Goal: Transaction & Acquisition: Purchase product/service

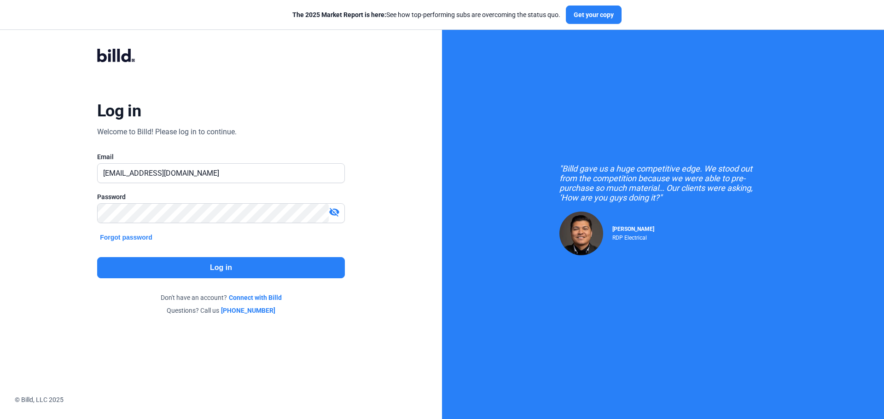
click at [221, 268] on button "Log in" at bounding box center [221, 267] width 248 height 21
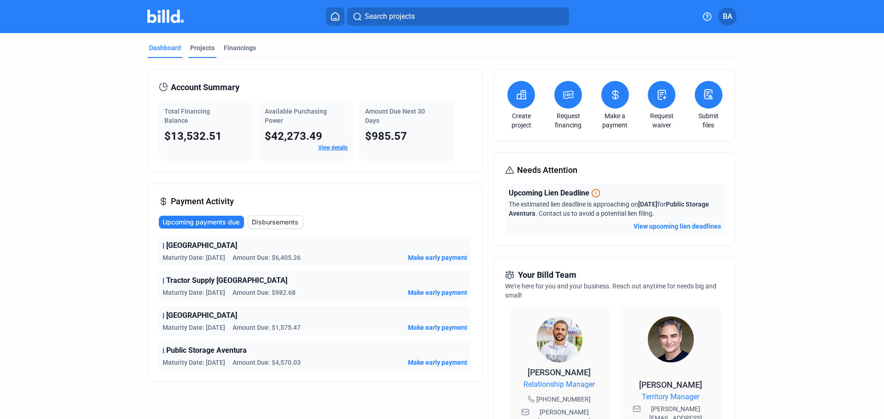
click at [200, 47] on div "Projects" at bounding box center [202, 47] width 24 height 9
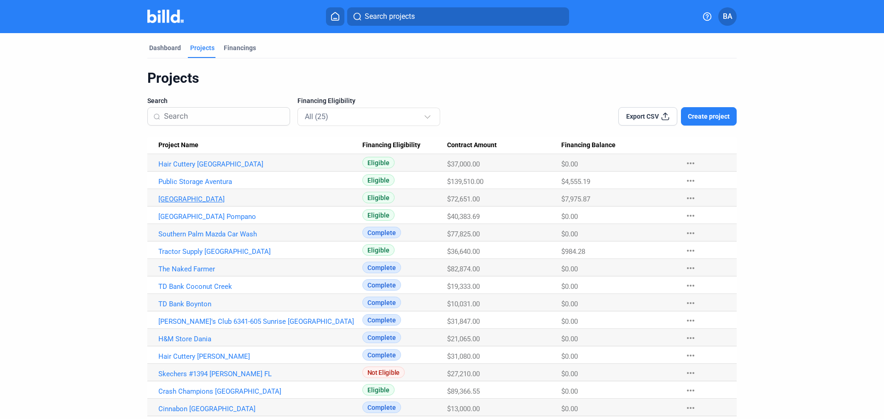
click at [198, 169] on link "[GEOGRAPHIC_DATA]" at bounding box center [260, 164] width 204 height 8
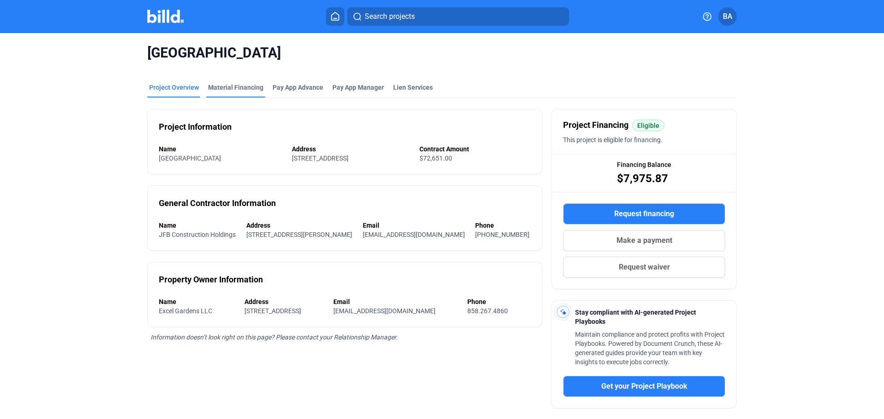
click at [244, 85] on div "Material Financing" at bounding box center [235, 87] width 55 height 9
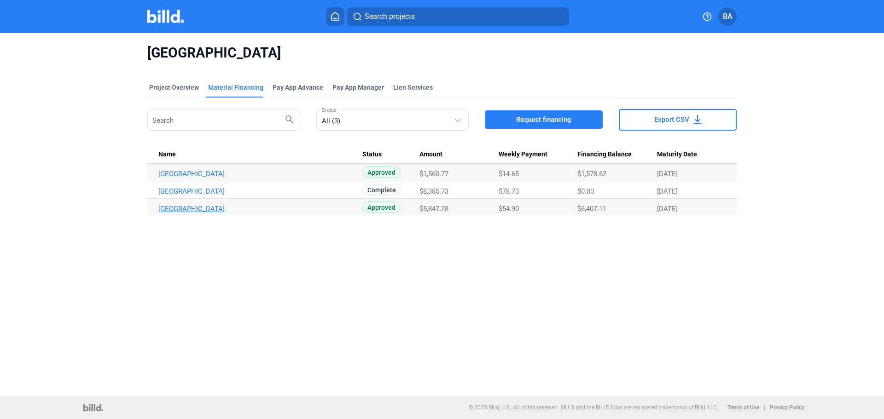
click at [205, 178] on link "[GEOGRAPHIC_DATA]" at bounding box center [260, 174] width 204 height 8
click at [183, 85] on div "Project Overview" at bounding box center [174, 87] width 50 height 9
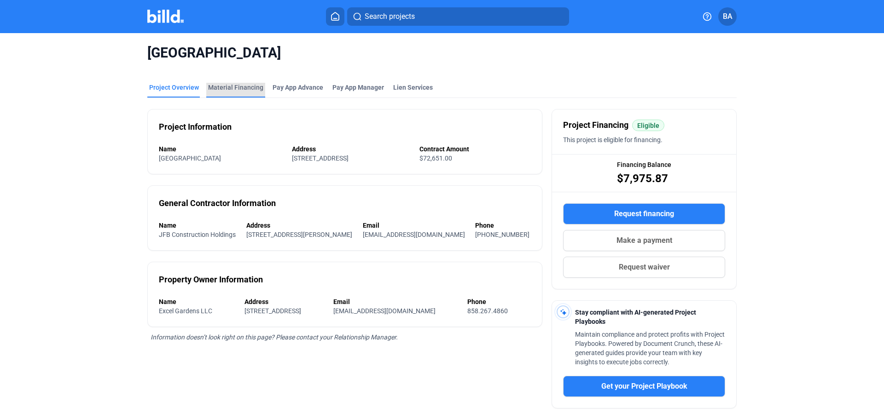
click at [236, 87] on div "Material Financing" at bounding box center [235, 87] width 55 height 9
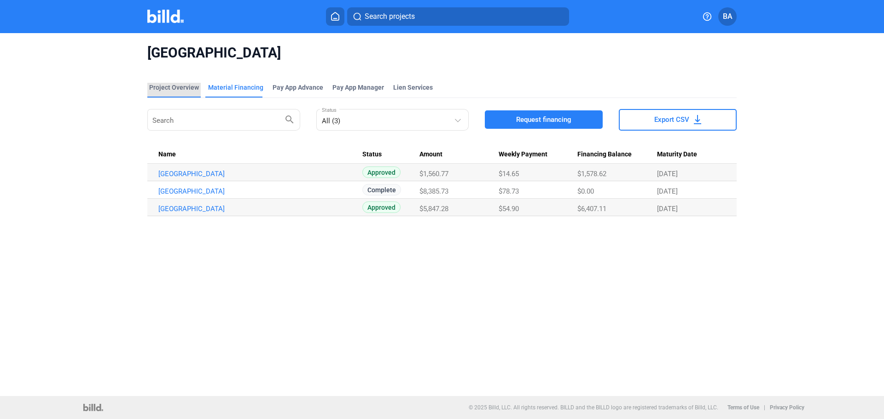
click at [184, 84] on div "Project Overview" at bounding box center [174, 87] width 50 height 9
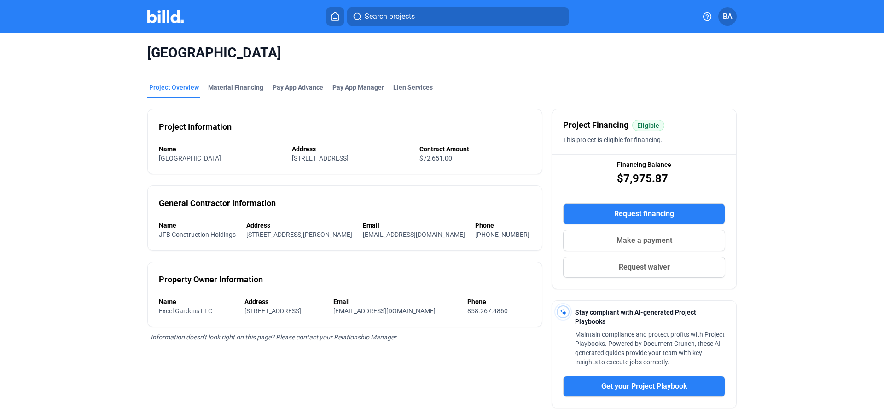
click at [332, 19] on icon at bounding box center [334, 16] width 7 height 8
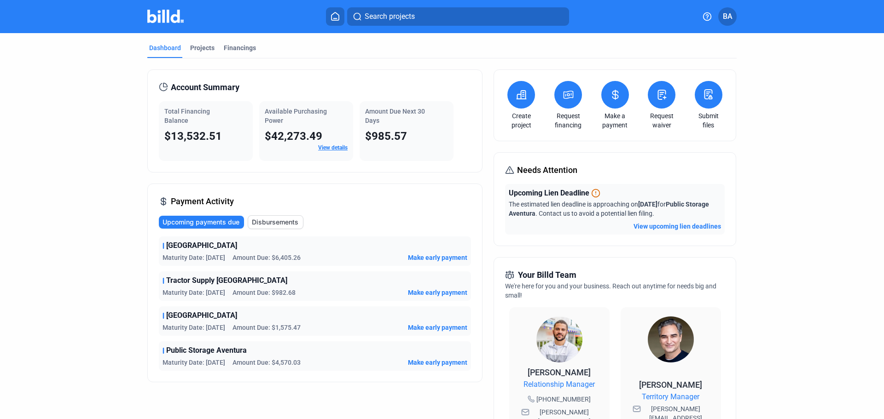
click at [614, 102] on button at bounding box center [615, 95] width 28 height 28
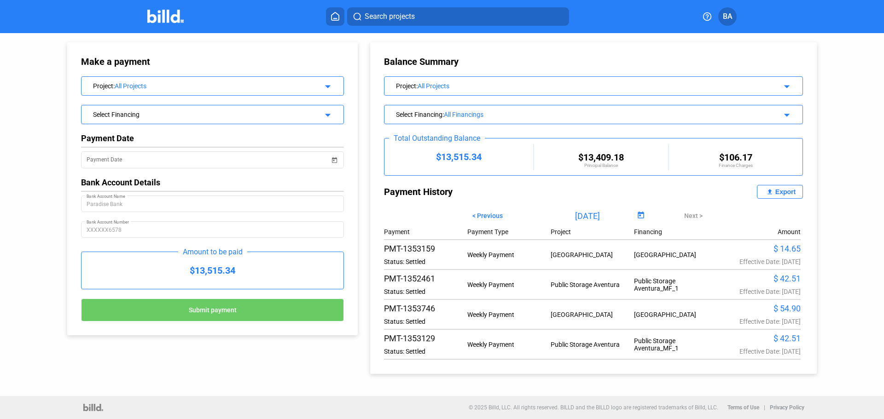
click at [332, 84] on div "Project : All Projects arrow_drop_down" at bounding box center [212, 85] width 262 height 16
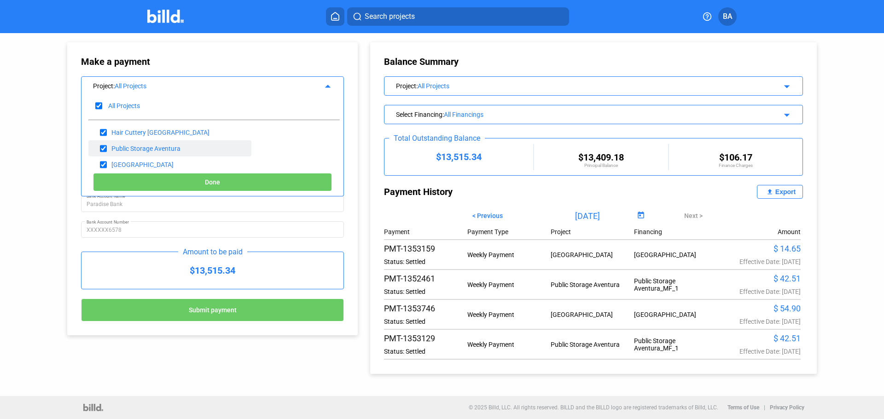
click at [105, 145] on input "checkbox" at bounding box center [103, 149] width 7 height 14
checkbox input "false"
click at [100, 134] on input "checkbox" at bounding box center [103, 133] width 7 height 14
checkbox input "false"
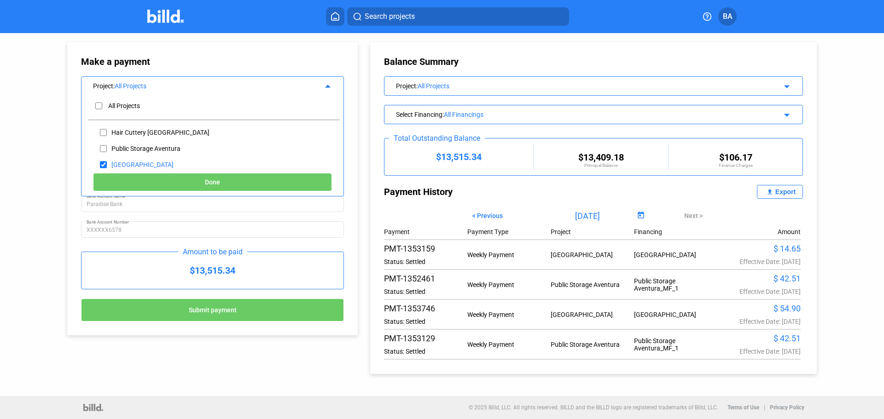
click at [256, 174] on button "Done" at bounding box center [212, 182] width 239 height 18
type input "[DATE]"
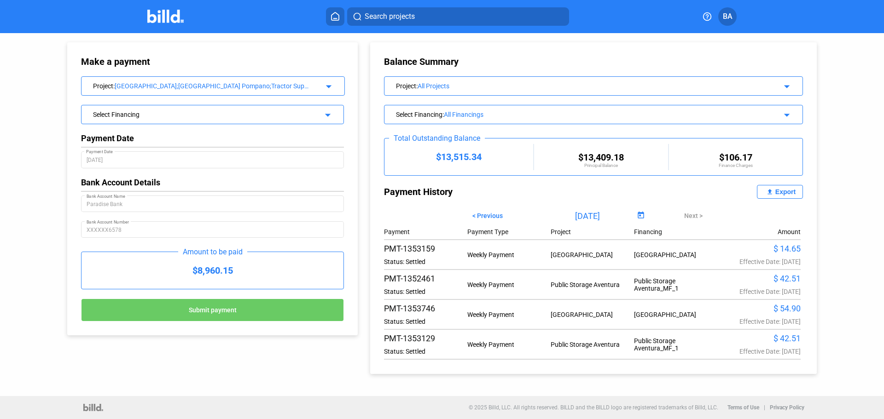
click at [540, 87] on div "All Projects" at bounding box center [585, 85] width 334 height 7
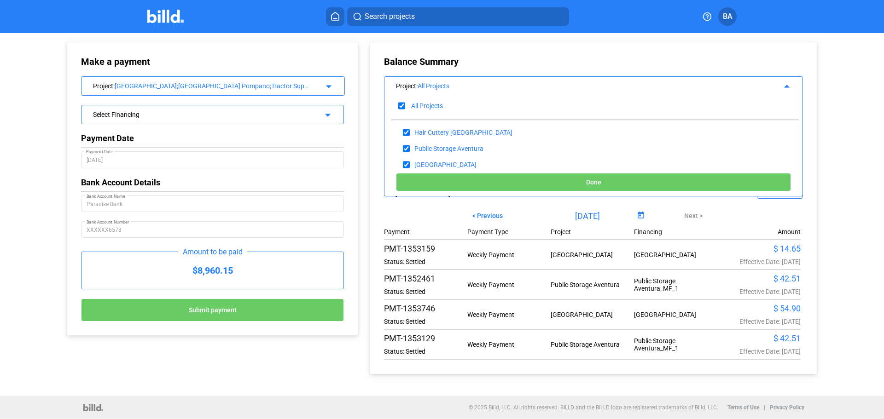
click at [372, 174] on div "Balance Summary Project : All Projects arrow_drop_up All Projects Hair Cuttery …" at bounding box center [593, 208] width 447 height 332
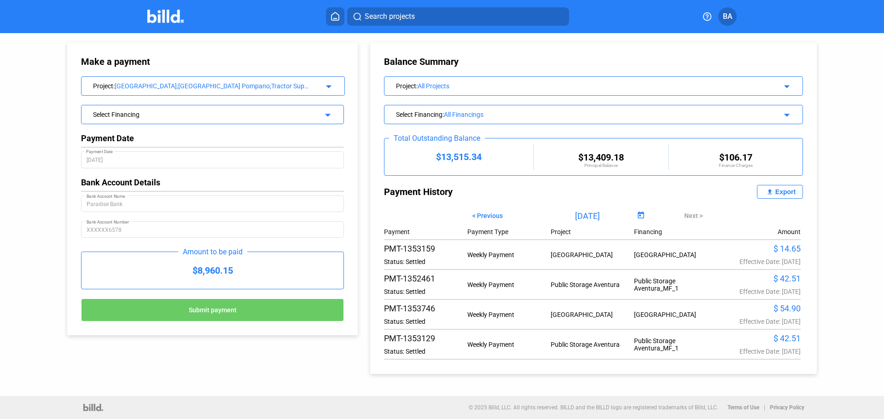
click at [355, 157] on div "Make a payment Project : [GEOGRAPHIC_DATA];[GEOGRAPHIC_DATA] Pompano;Tractor Su…" at bounding box center [212, 188] width 291 height 293
click at [471, 93] on div "Project : All Projects arrow_drop_down" at bounding box center [593, 85] width 419 height 19
click at [566, 88] on div "All Projects" at bounding box center [585, 85] width 334 height 7
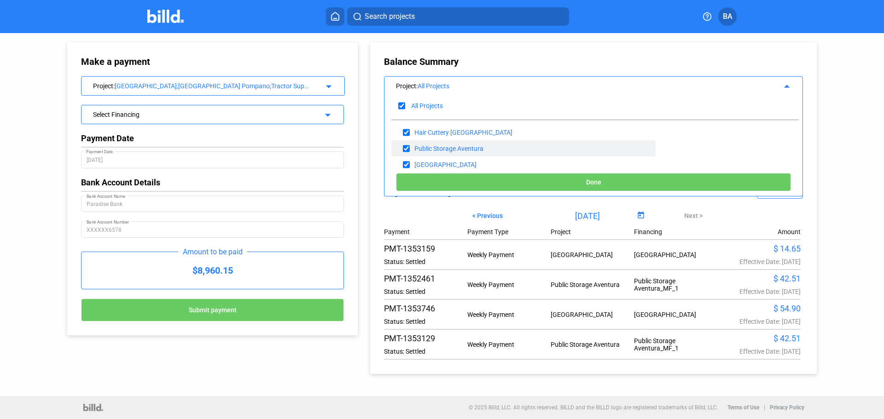
click at [403, 148] on input "checkbox" at bounding box center [406, 149] width 7 height 14
checkbox input "false"
click at [405, 134] on input "checkbox" at bounding box center [406, 133] width 7 height 14
checkbox input "false"
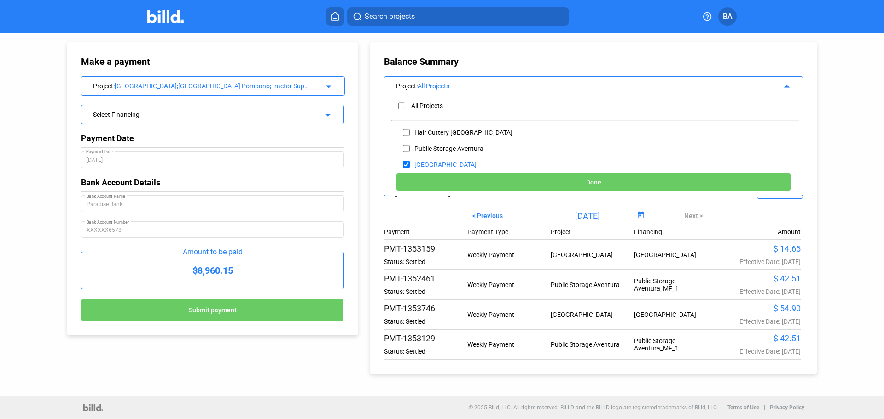
click at [486, 181] on button "Done" at bounding box center [593, 182] width 395 height 18
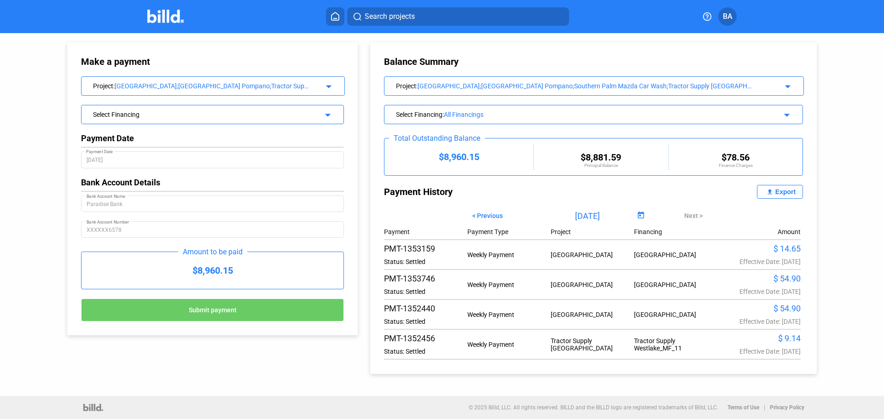
click at [355, 177] on div "Make a payment Project : [GEOGRAPHIC_DATA];[GEOGRAPHIC_DATA] Pompano;Tractor Su…" at bounding box center [212, 188] width 291 height 293
click at [409, 88] on div "Project : [GEOGRAPHIC_DATA];[GEOGRAPHIC_DATA] [GEOGRAPHIC_DATA];[GEOGRAPHIC_DAT…" at bounding box center [574, 85] width 356 height 9
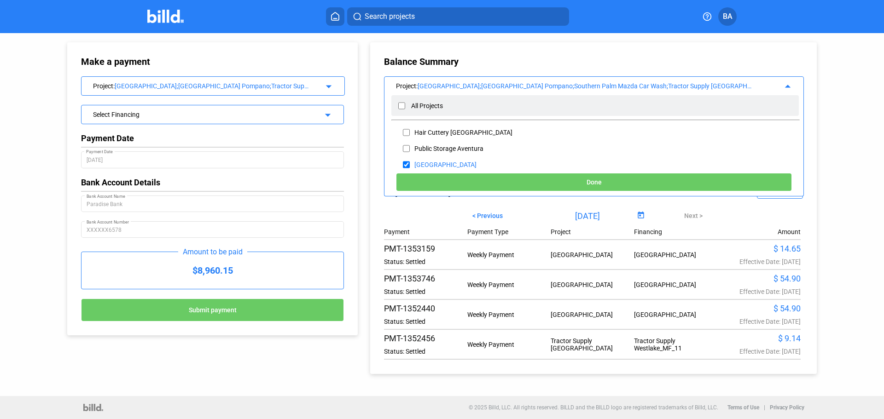
click at [400, 109] on input "checkbox" at bounding box center [401, 106] width 7 height 14
checkbox input "true"
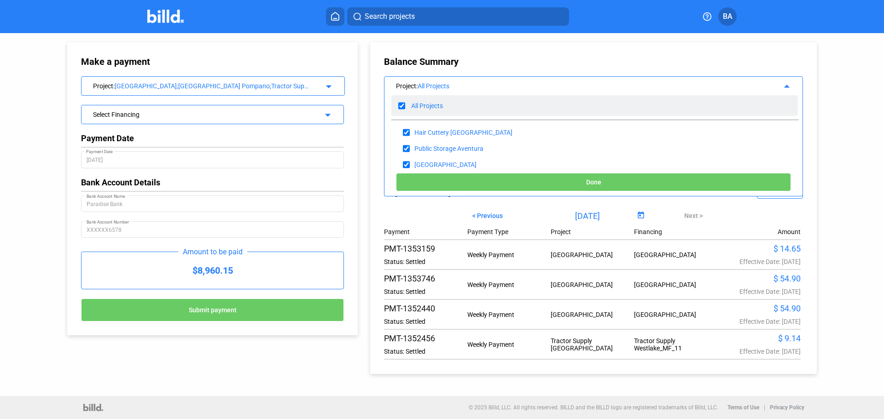
click at [400, 107] on input "checkbox" at bounding box center [401, 106] width 7 height 14
checkbox input "false"
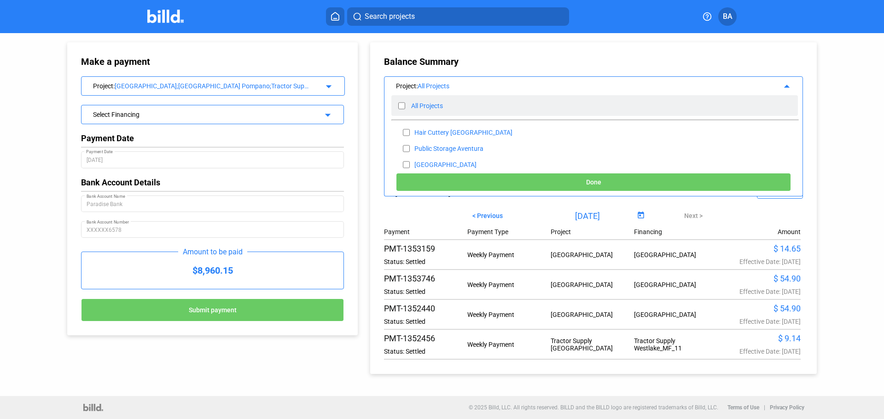
checkbox input "false"
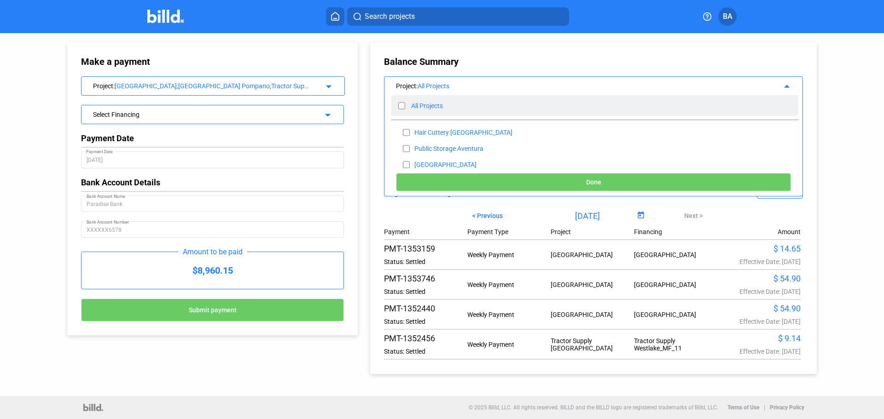
checkbox input "false"
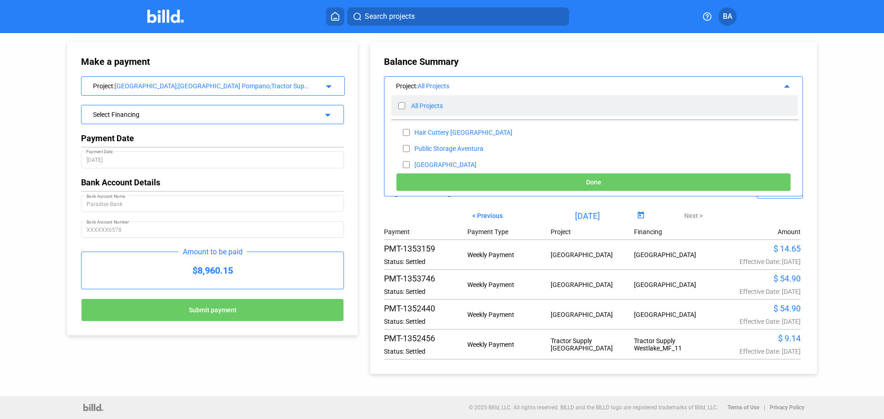
checkbox input "false"
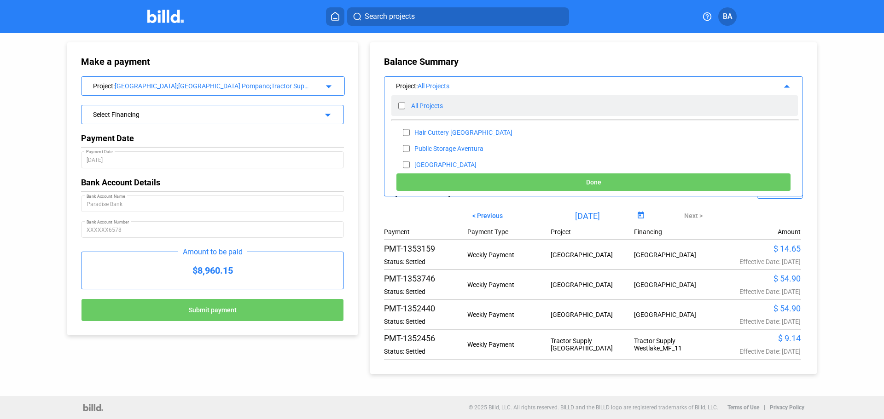
checkbox input "false"
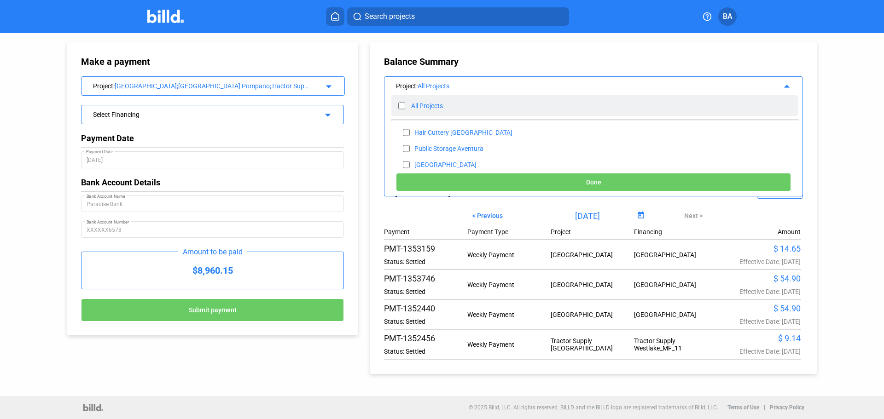
checkbox input "false"
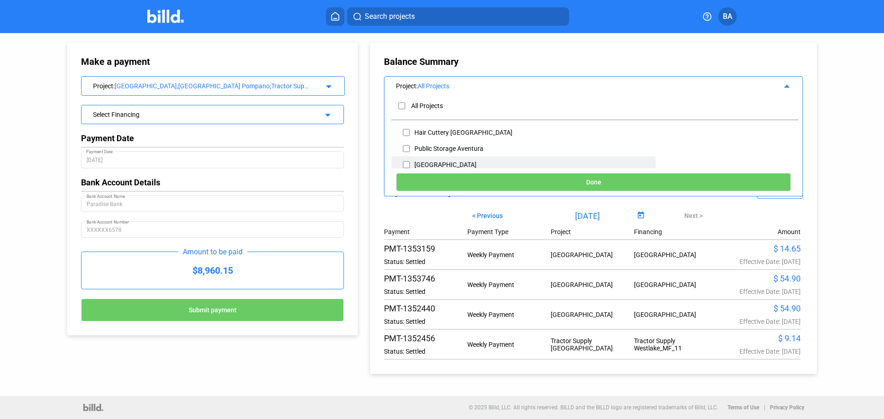
click at [407, 162] on input "checkbox" at bounding box center [406, 165] width 7 height 14
checkbox input "true"
click at [432, 184] on button "Done" at bounding box center [593, 182] width 395 height 18
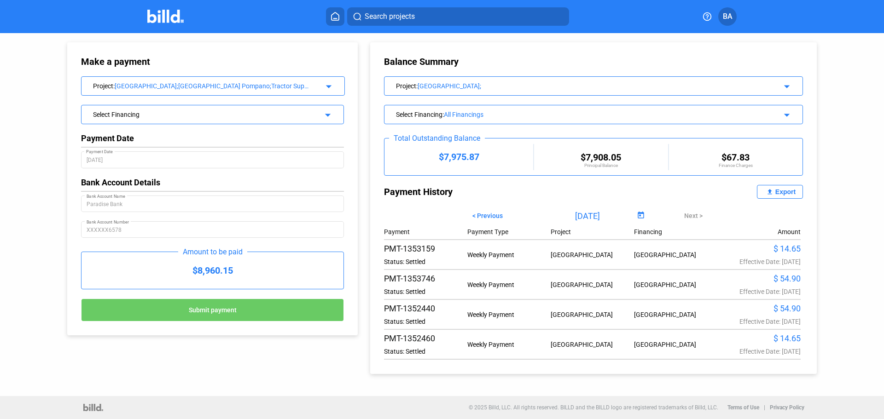
click at [335, 17] on icon at bounding box center [335, 16] width 9 height 9
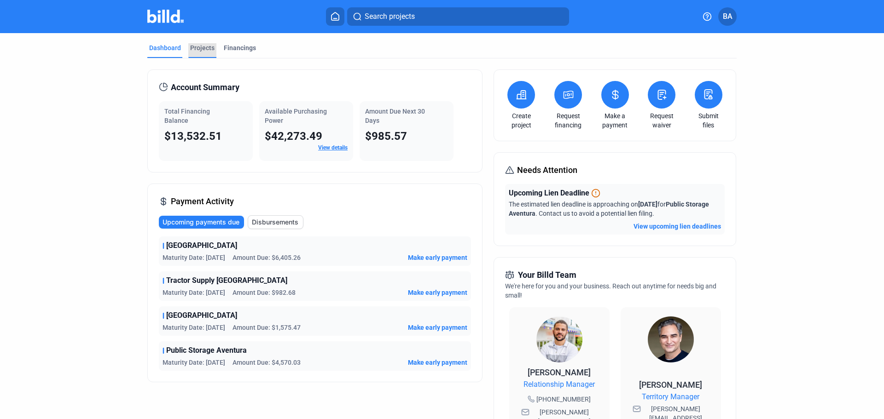
click at [200, 45] on div "Projects" at bounding box center [202, 47] width 24 height 9
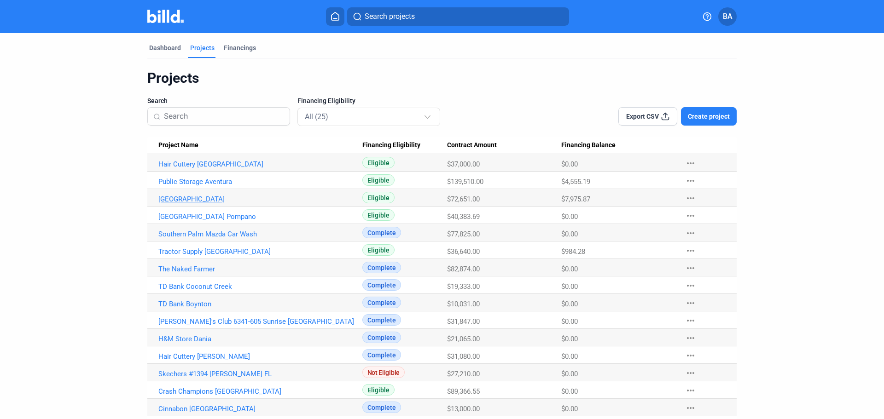
click at [211, 169] on link "[GEOGRAPHIC_DATA]" at bounding box center [260, 164] width 204 height 8
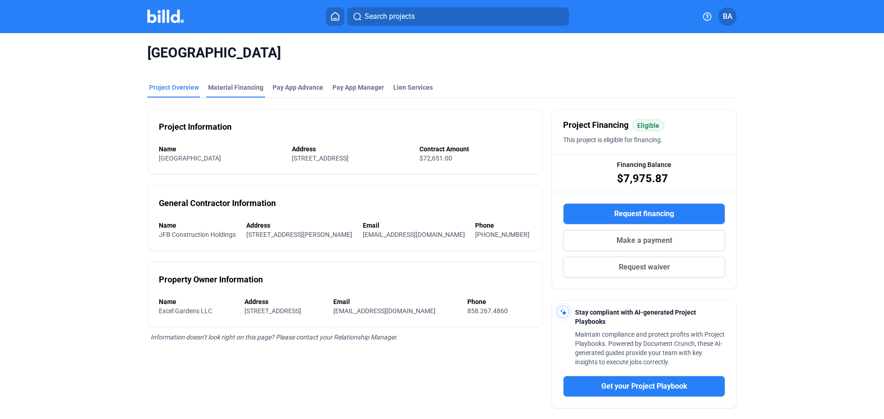
click at [244, 86] on div "Material Financing" at bounding box center [235, 87] width 55 height 9
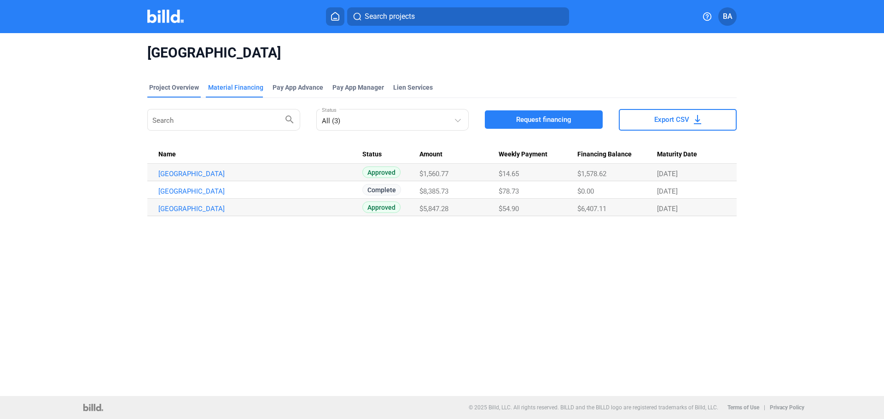
click at [186, 87] on div "Project Overview" at bounding box center [174, 87] width 50 height 9
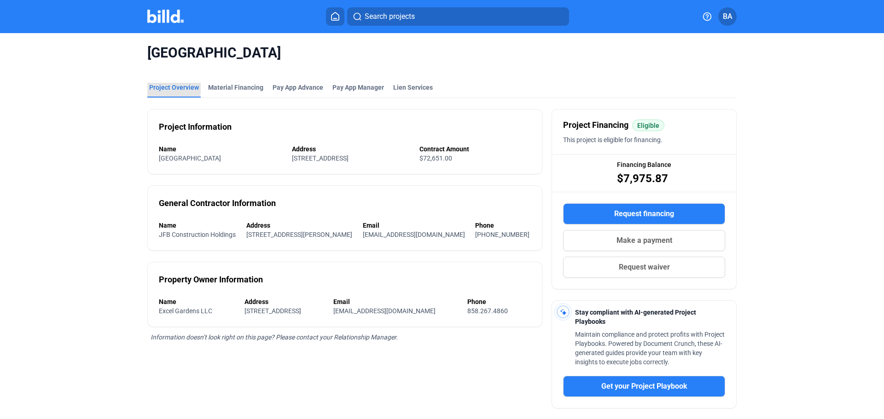
click at [164, 86] on div "Project Overview" at bounding box center [174, 87] width 50 height 9
click at [222, 86] on div "Material Financing" at bounding box center [235, 87] width 55 height 9
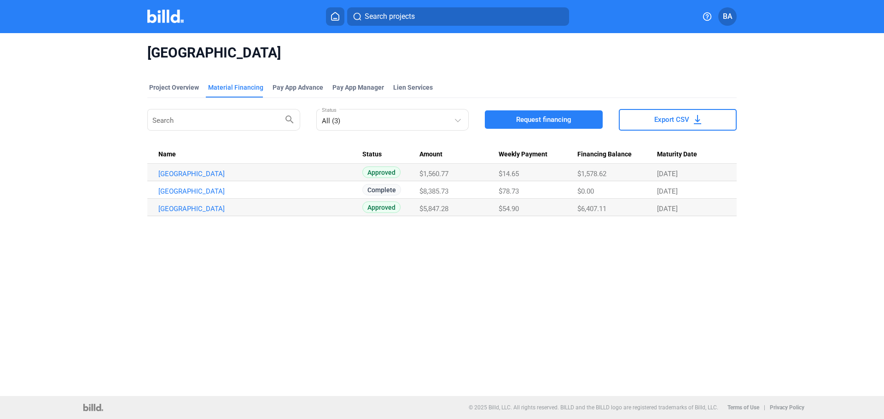
click at [332, 15] on icon at bounding box center [334, 16] width 7 height 8
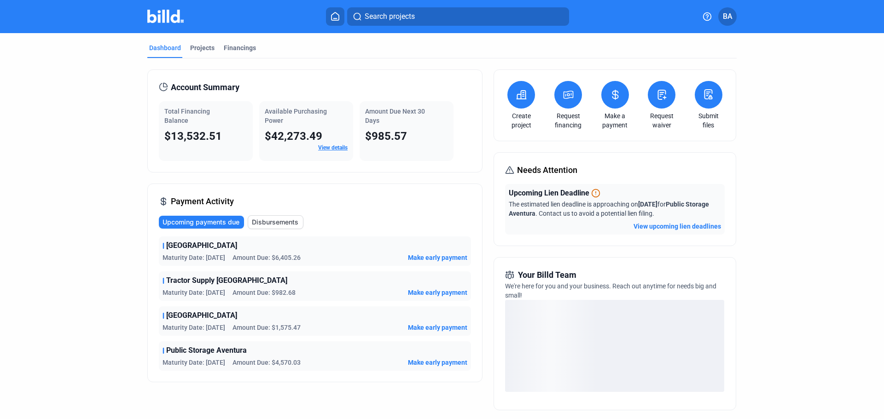
click at [610, 102] on button at bounding box center [615, 95] width 28 height 28
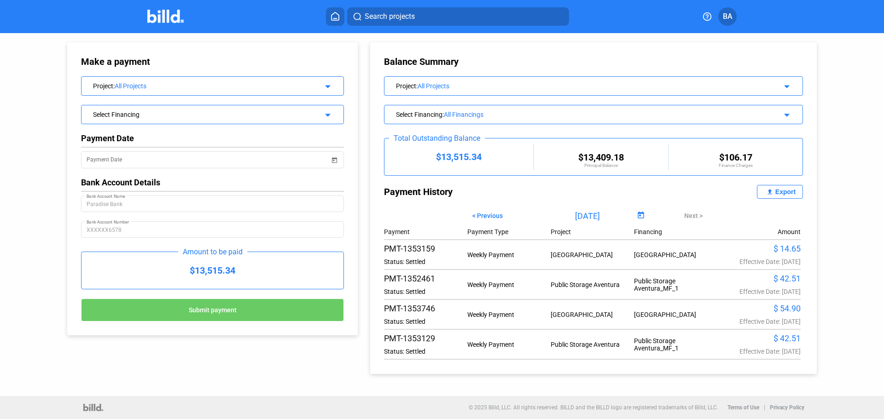
click at [460, 83] on div "All Projects" at bounding box center [585, 85] width 334 height 7
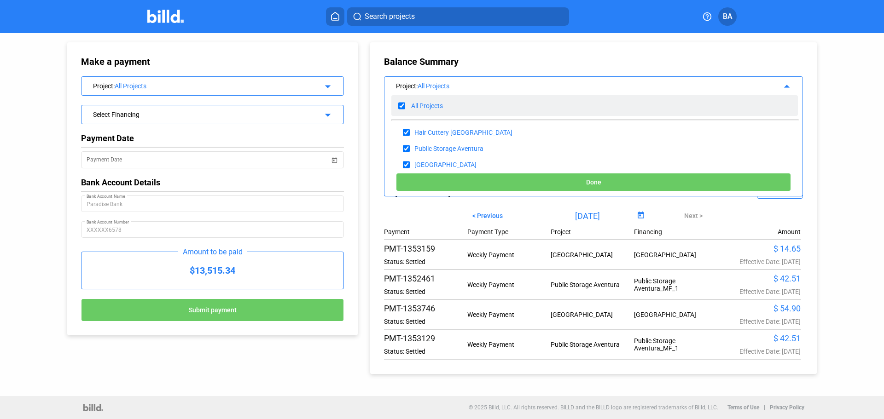
click at [399, 106] on input "checkbox" at bounding box center [401, 106] width 7 height 14
checkbox input "false"
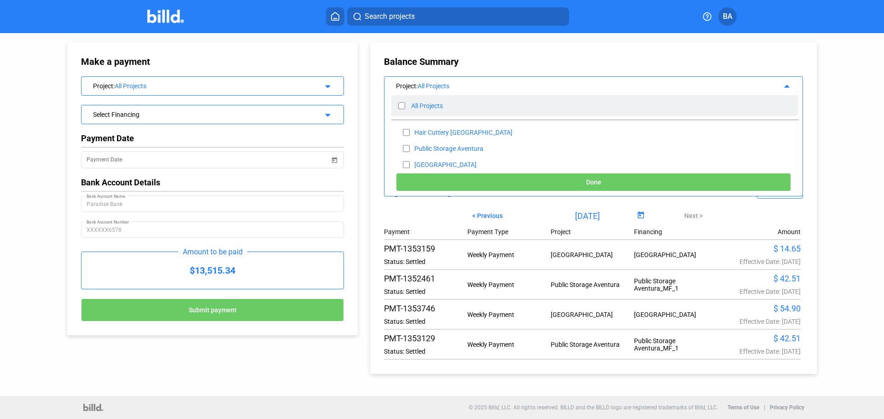
checkbox input "false"
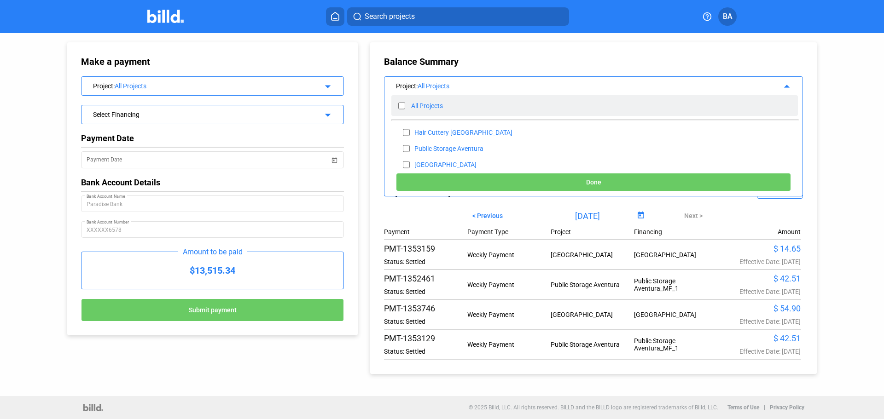
checkbox input "false"
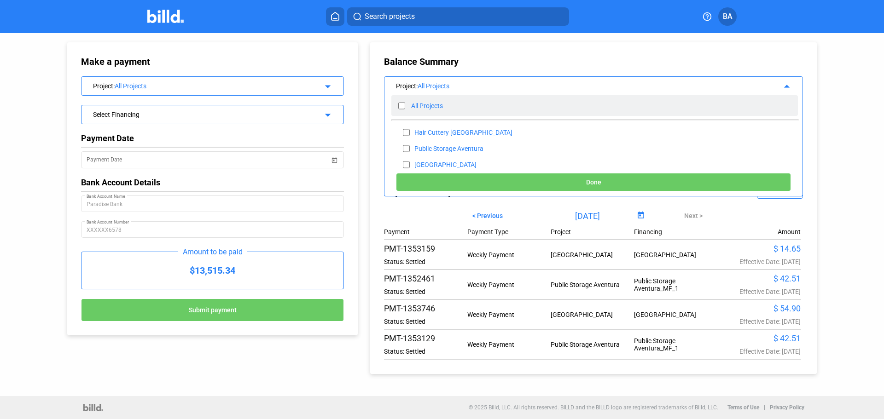
checkbox input "false"
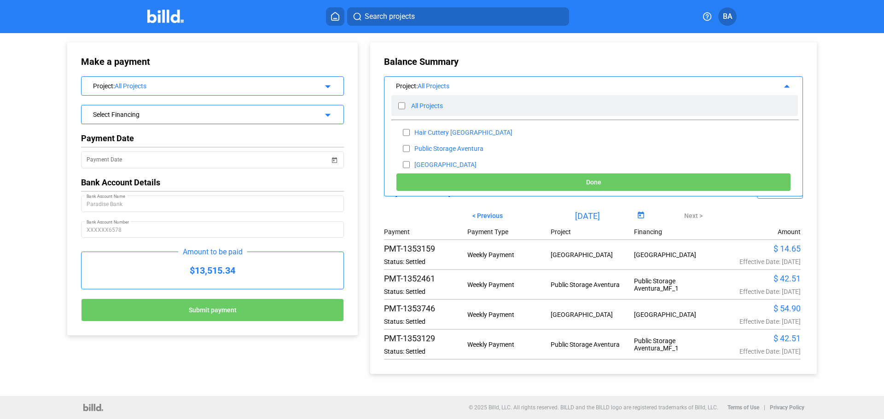
checkbox input "false"
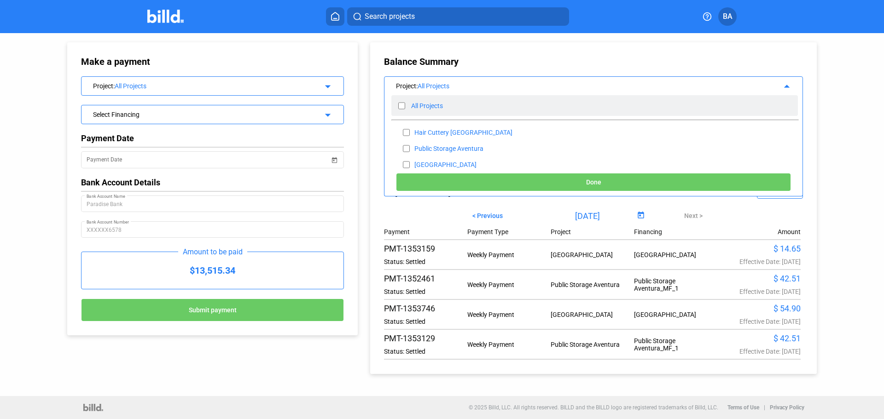
checkbox input "false"
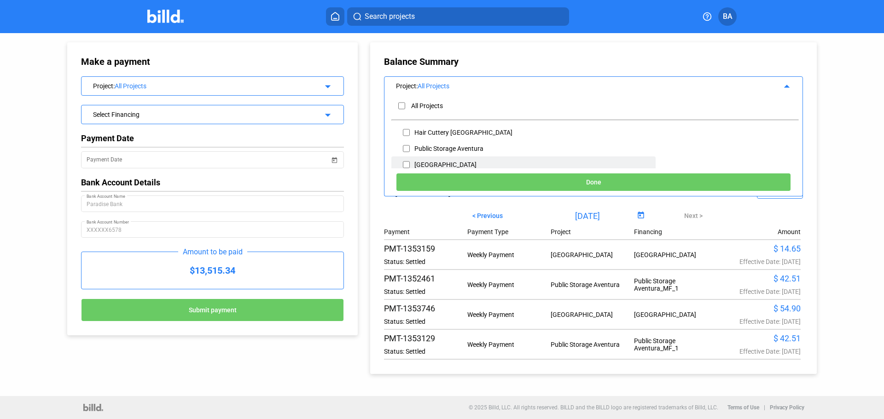
click at [407, 165] on input "checkbox" at bounding box center [406, 165] width 7 height 14
checkbox input "true"
click at [427, 184] on button "Done" at bounding box center [593, 182] width 395 height 18
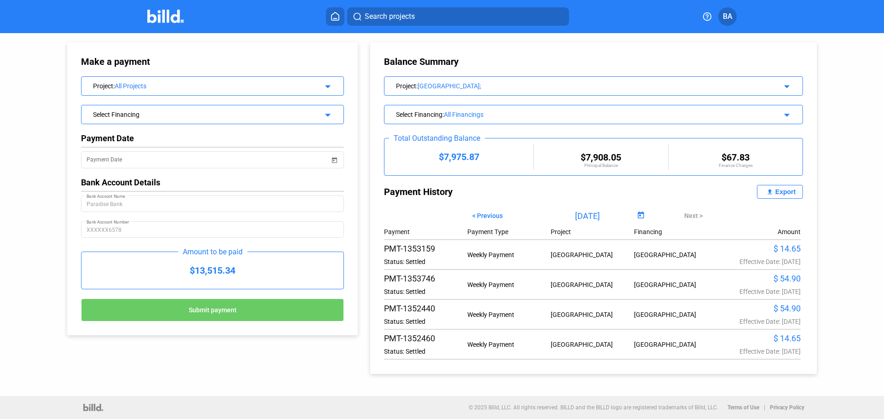
click at [259, 86] on div "All Projects" at bounding box center [211, 85] width 193 height 7
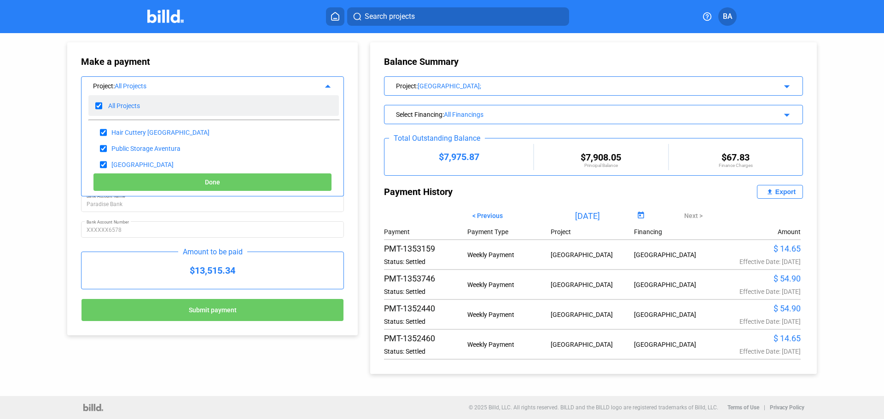
click at [100, 103] on input "checkbox" at bounding box center [98, 106] width 7 height 14
checkbox input "false"
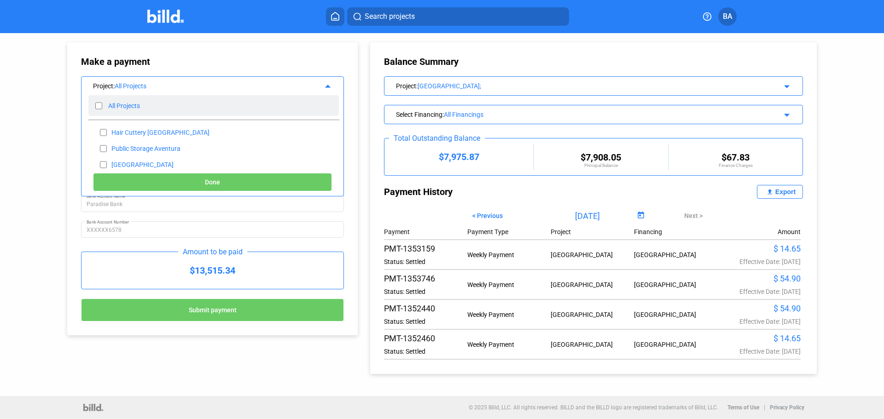
checkbox input "false"
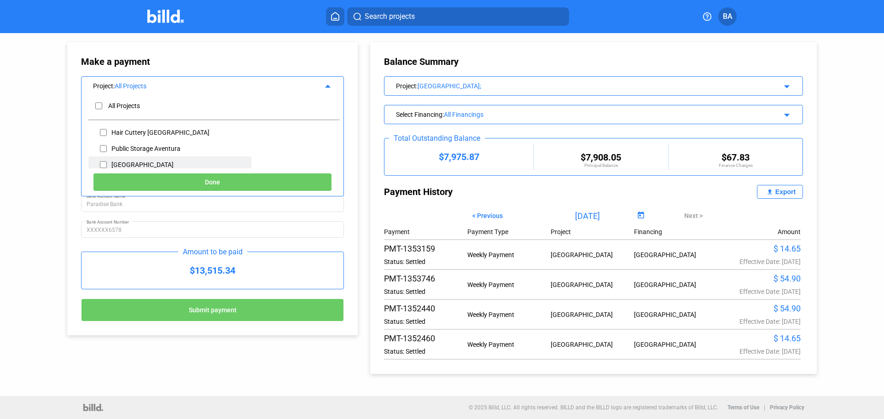
click at [101, 165] on input "checkbox" at bounding box center [103, 165] width 7 height 14
checkbox input "true"
drag, startPoint x: 129, startPoint y: 182, endPoint x: 120, endPoint y: 182, distance: 8.7
click at [128, 182] on button "Done" at bounding box center [212, 182] width 239 height 18
type input "[DATE]"
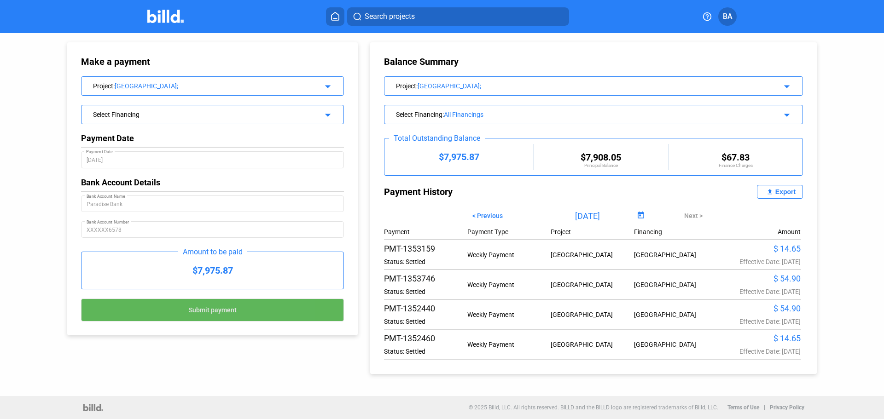
click at [229, 310] on span "Submit payment" at bounding box center [213, 310] width 48 height 7
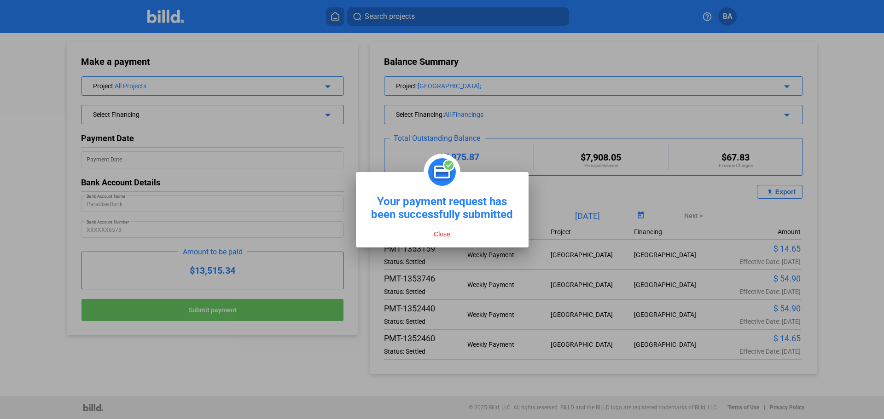
click at [443, 234] on button "Close" at bounding box center [442, 234] width 22 height 8
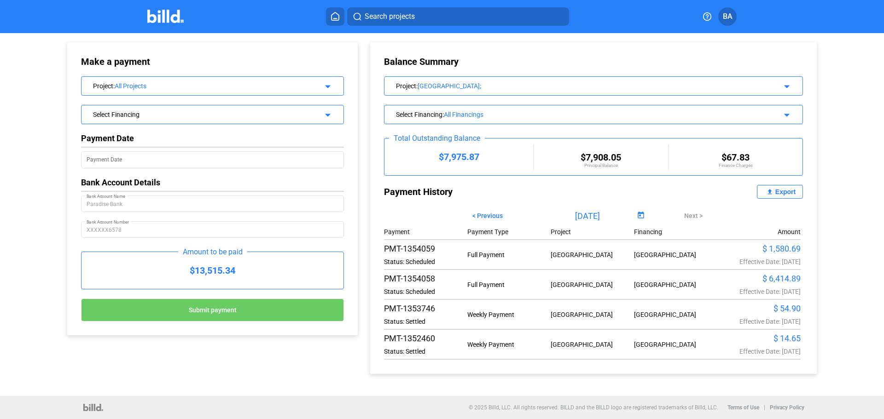
click at [285, 88] on div "All Projects" at bounding box center [211, 85] width 193 height 7
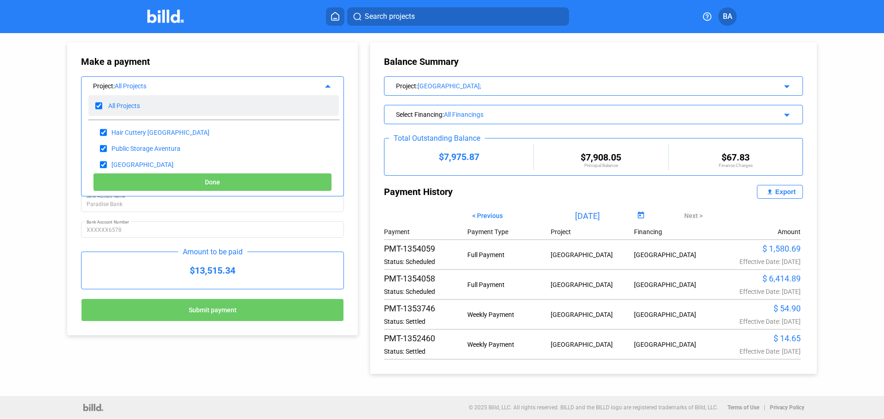
click at [95, 103] on div "All Projects" at bounding box center [213, 105] width 250 height 21
checkbox input "false"
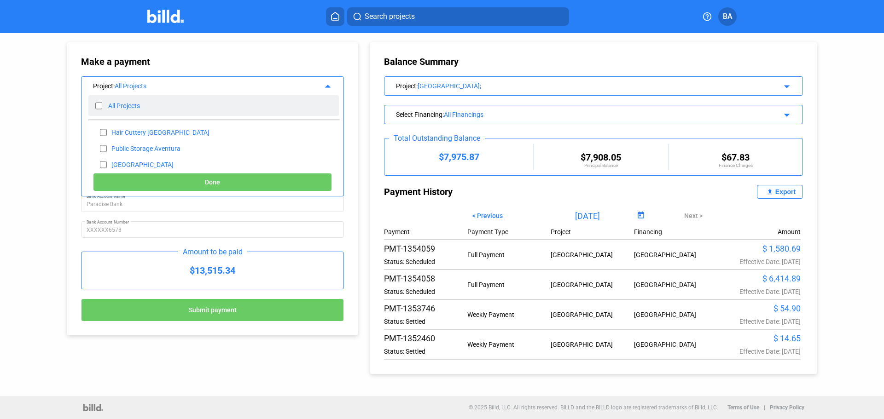
checkbox input "false"
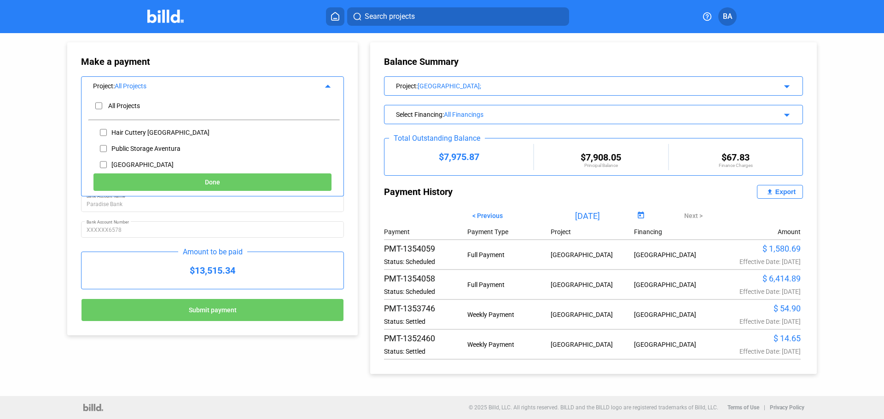
click at [107, 147] on div "Public Storage Aventura" at bounding box center [169, 148] width 163 height 16
click at [104, 147] on input "checkbox" at bounding box center [103, 149] width 7 height 14
checkbox input "true"
click at [138, 185] on button "Done" at bounding box center [212, 182] width 239 height 18
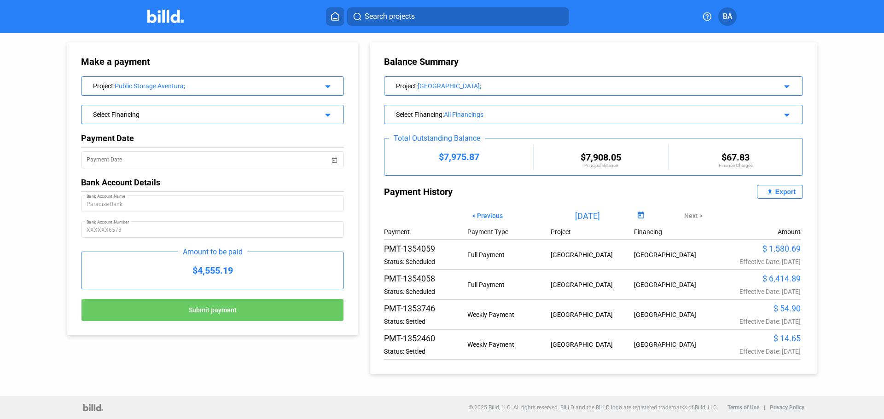
click at [600, 90] on div "Project : [GEOGRAPHIC_DATA]; arrow_drop_down" at bounding box center [593, 85] width 418 height 16
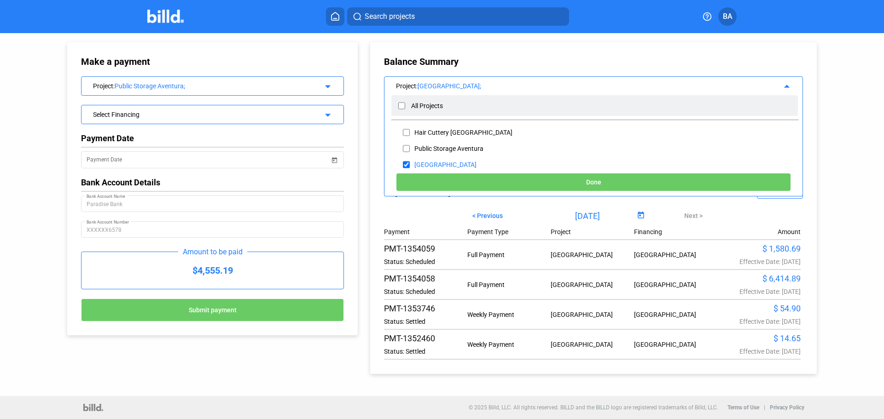
click at [399, 109] on input "checkbox" at bounding box center [401, 106] width 7 height 14
checkbox input "true"
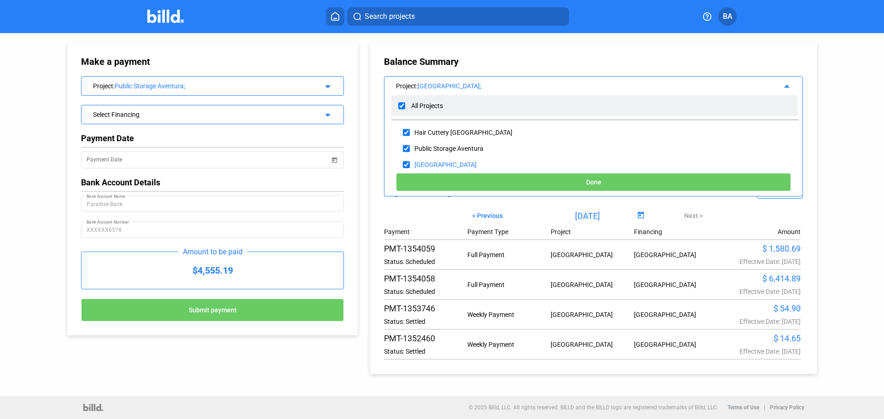
checkbox input "true"
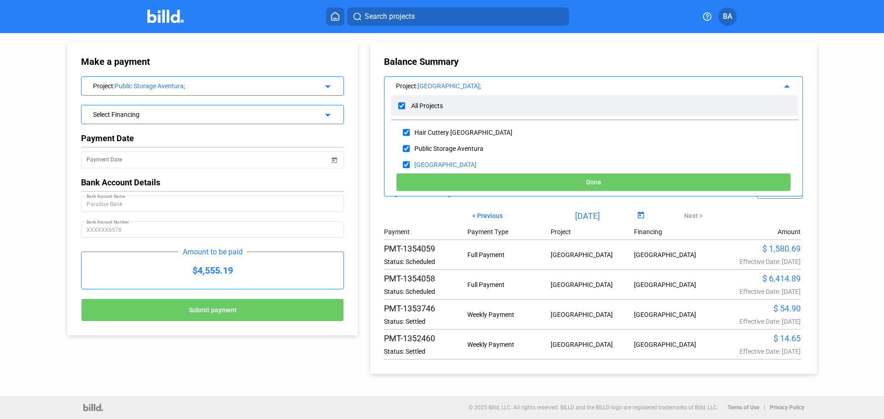
checkbox input "true"
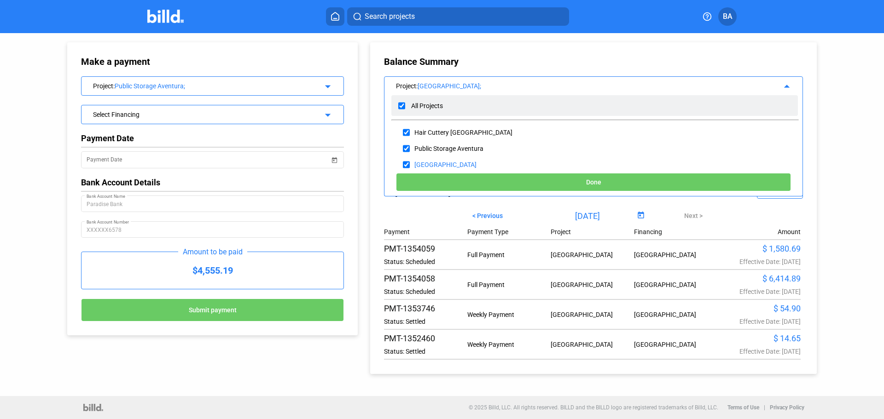
checkbox input "true"
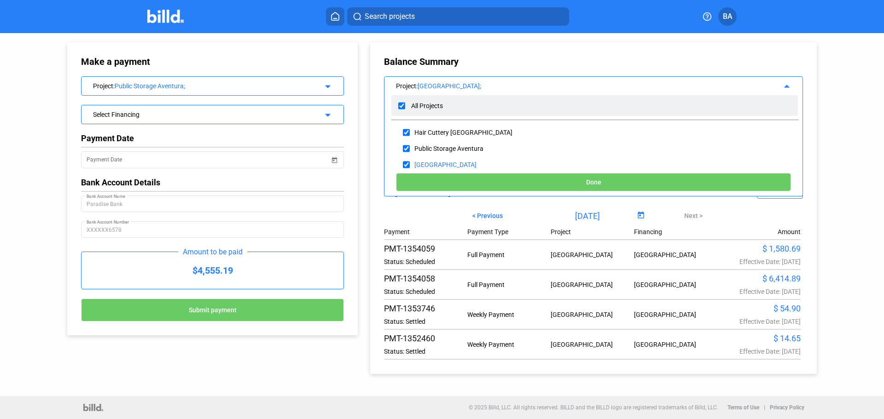
checkbox input "true"
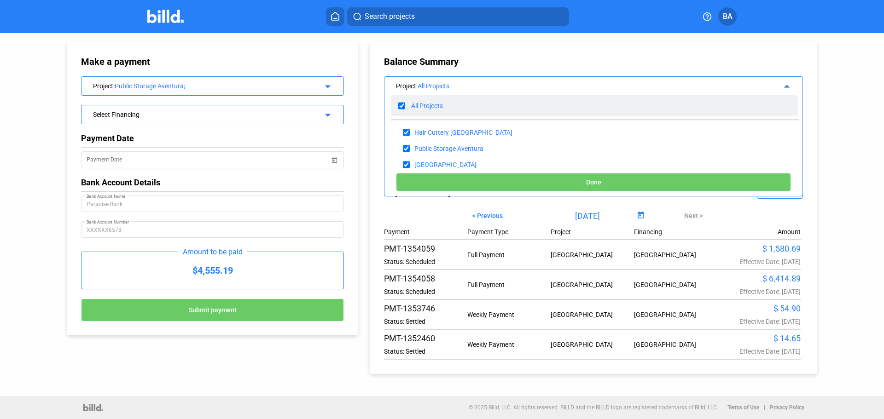
click at [400, 109] on input "checkbox" at bounding box center [401, 106] width 7 height 14
checkbox input "false"
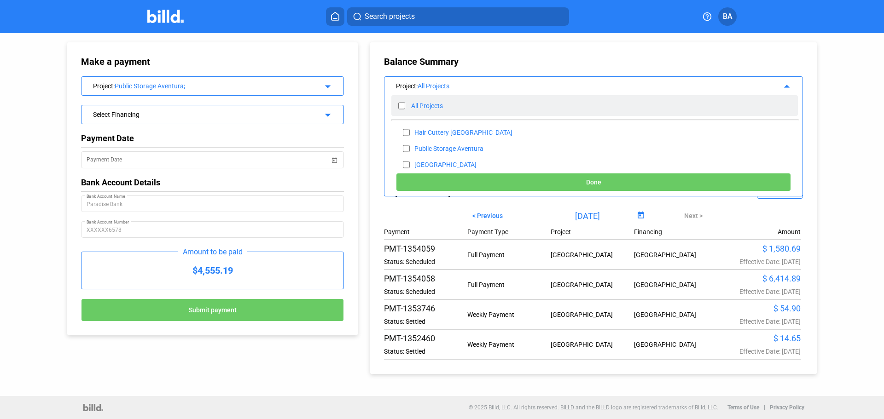
checkbox input "false"
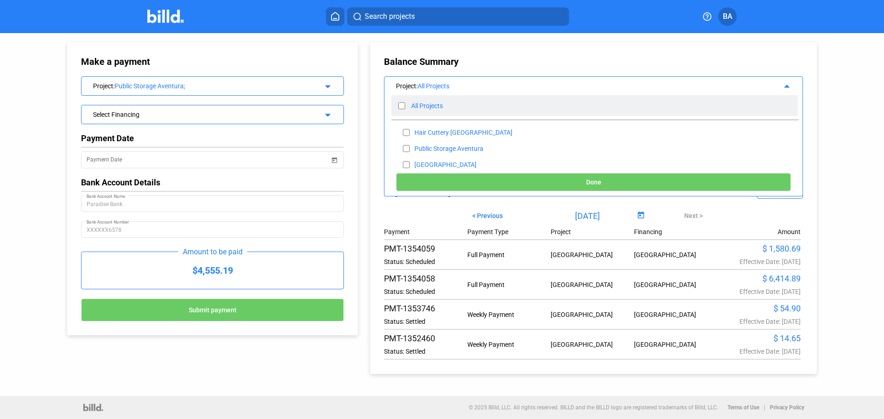
checkbox input "false"
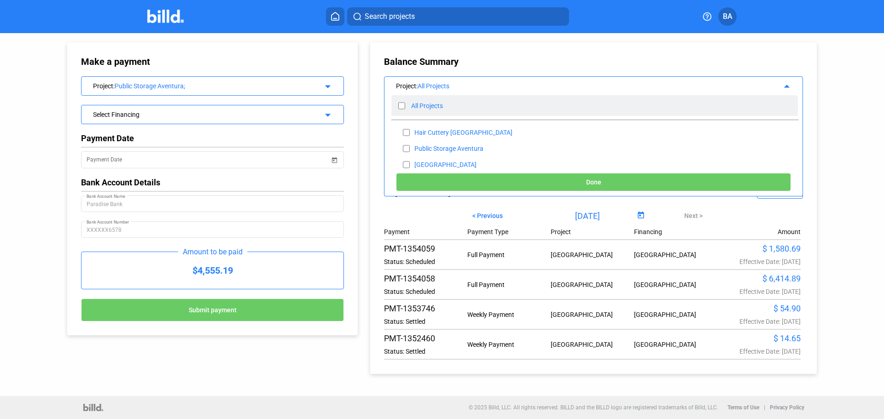
checkbox input "false"
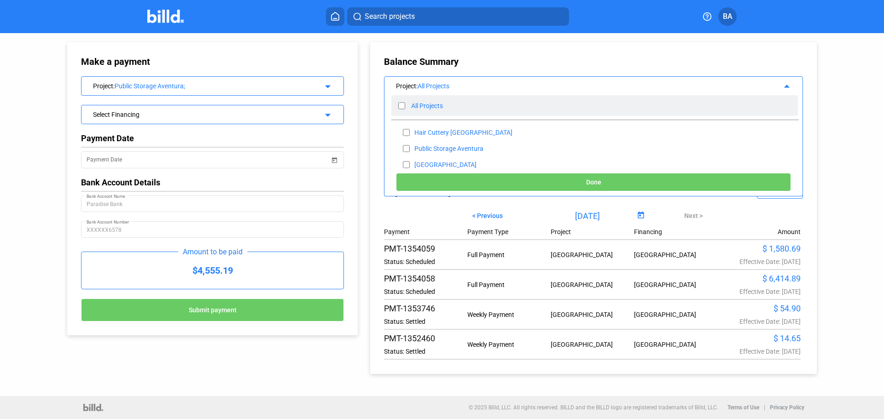
checkbox input "false"
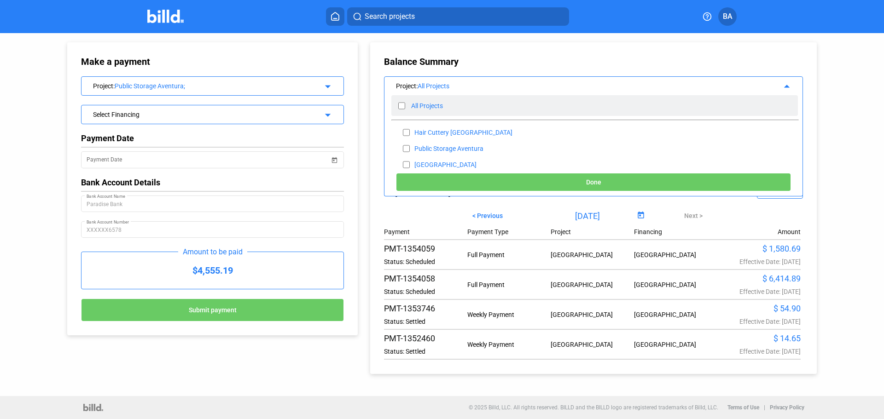
checkbox input "false"
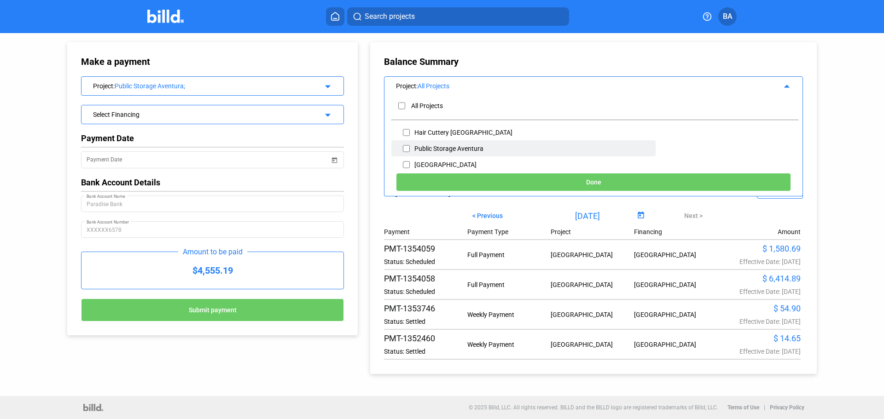
click at [404, 147] on input "checkbox" at bounding box center [406, 149] width 7 height 14
checkbox input "true"
click at [456, 185] on button "Done" at bounding box center [593, 182] width 395 height 18
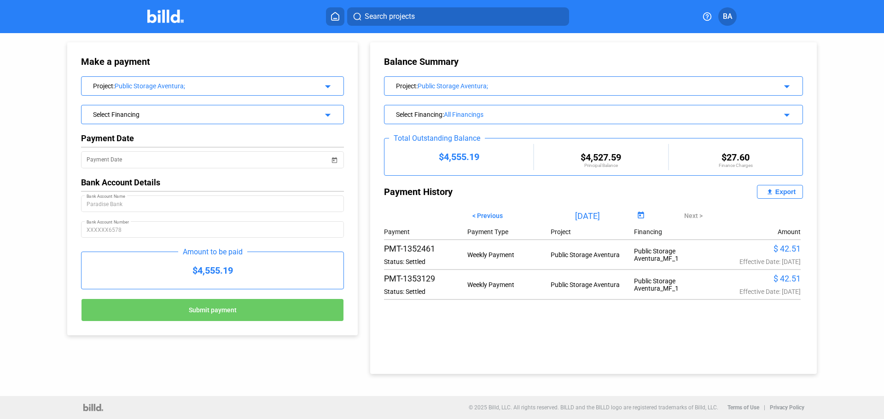
click at [148, 83] on div "Public Storage Aventura;" at bounding box center [211, 85] width 193 height 7
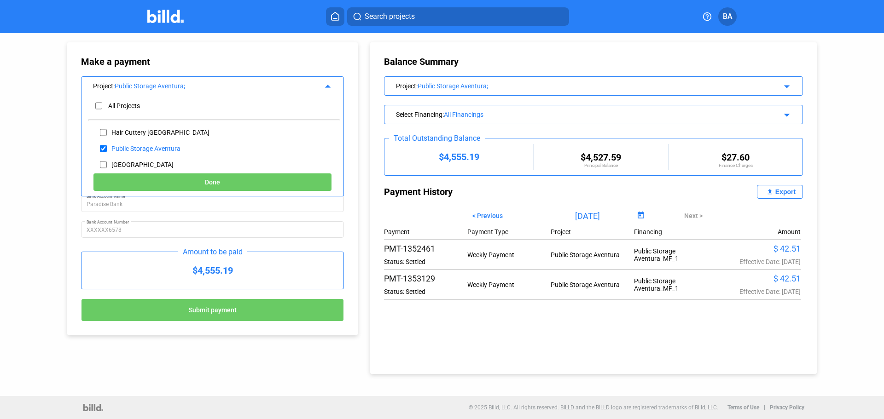
click at [473, 84] on div "Public Storage Aventura;" at bounding box center [585, 85] width 334 height 7
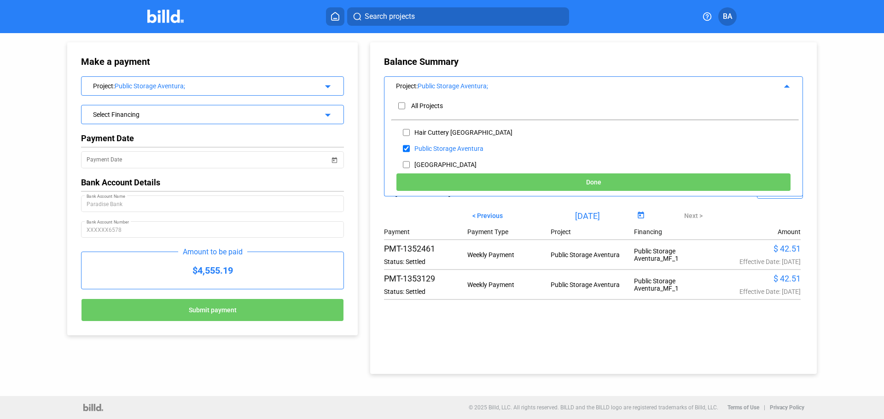
click at [334, 13] on icon at bounding box center [334, 16] width 7 height 8
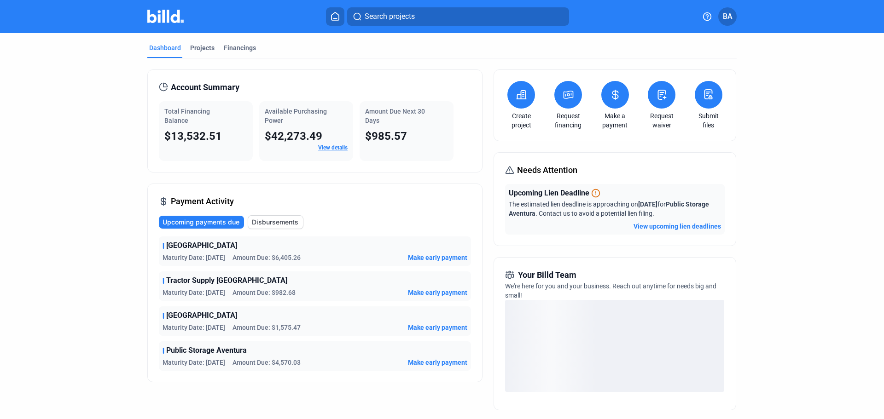
click at [204, 43] on mat-tab-group "Dashboard Projects Financings Account Summary Total Financing Balance $13,532.5…" at bounding box center [441, 319] width 589 height 573
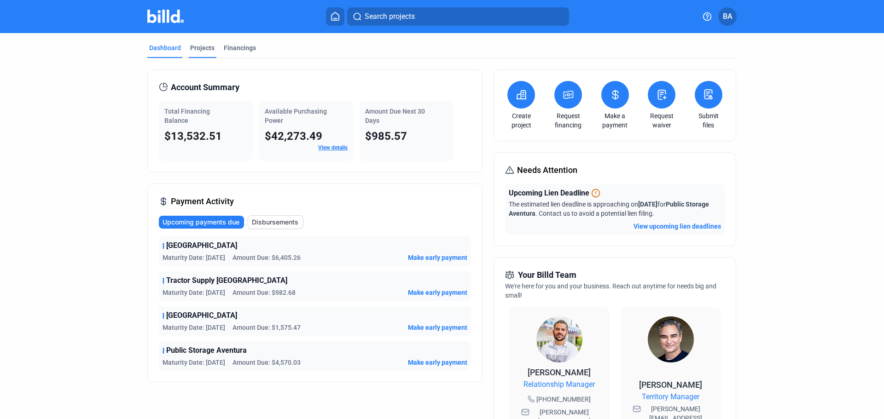
click at [201, 47] on div "Projects" at bounding box center [202, 47] width 24 height 9
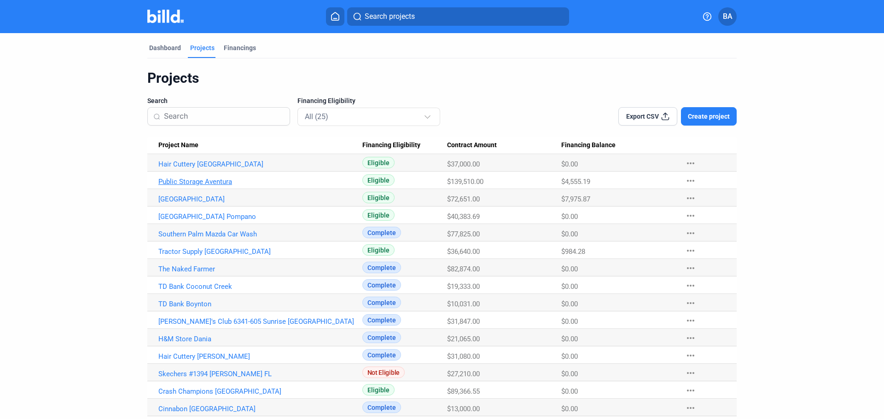
click at [216, 169] on link "Public Storage Aventura" at bounding box center [260, 164] width 204 height 8
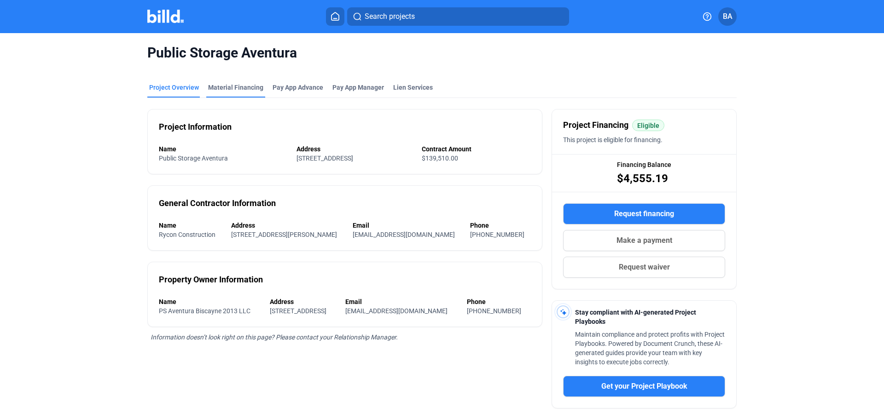
click at [221, 92] on div "Material Financing" at bounding box center [235, 87] width 55 height 9
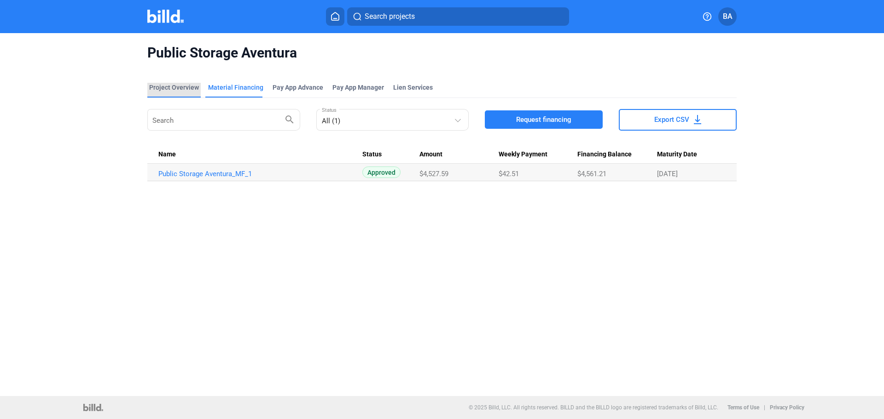
click at [176, 89] on div "Project Overview" at bounding box center [174, 87] width 50 height 9
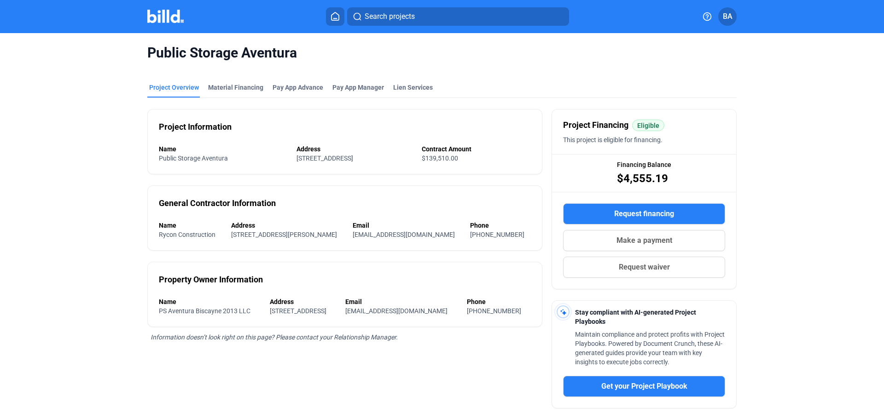
click at [334, 14] on icon at bounding box center [335, 16] width 9 height 9
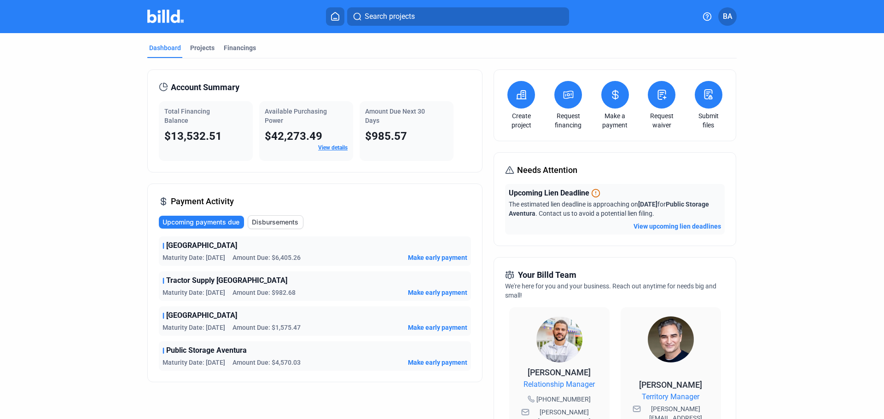
click at [475, 130] on div "Account Summary Total Financing Balance $13,532.51 Available Purchasing Power $…" at bounding box center [314, 121] width 335 height 103
click at [196, 44] on div "Projects" at bounding box center [202, 47] width 24 height 9
